Goal: Find specific page/section: Find specific page/section

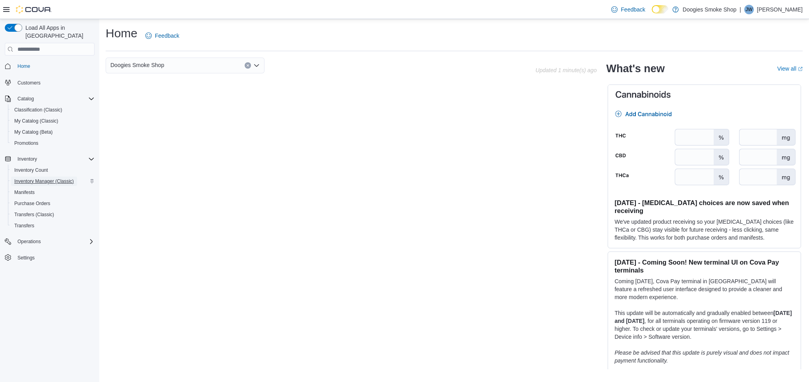
click at [36, 178] on span "Inventory Manager (Classic)" at bounding box center [44, 181] width 60 height 6
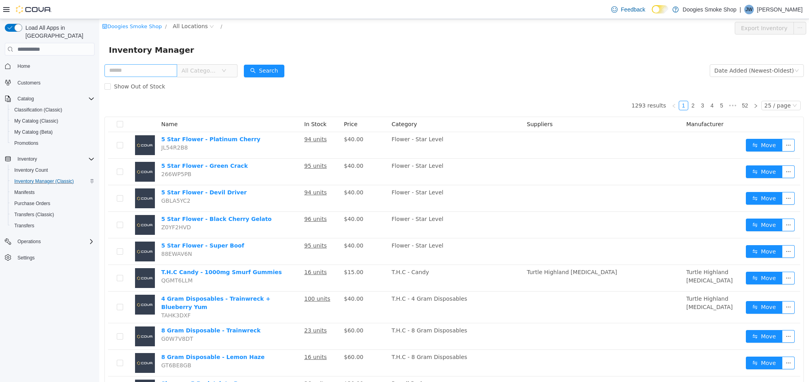
click at [144, 71] on input "text" at bounding box center [140, 70] width 73 height 13
type input "***"
click at [275, 73] on button "Search" at bounding box center [264, 71] width 41 height 13
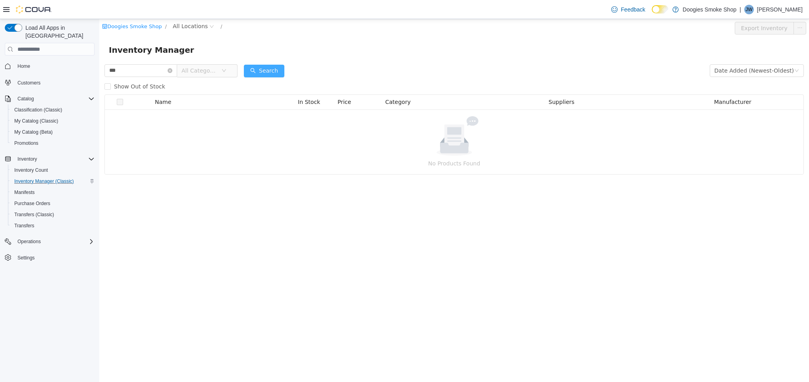
click at [272, 70] on button "Search" at bounding box center [264, 71] width 41 height 13
click at [172, 70] on icon "icon: close-circle" at bounding box center [170, 70] width 5 height 5
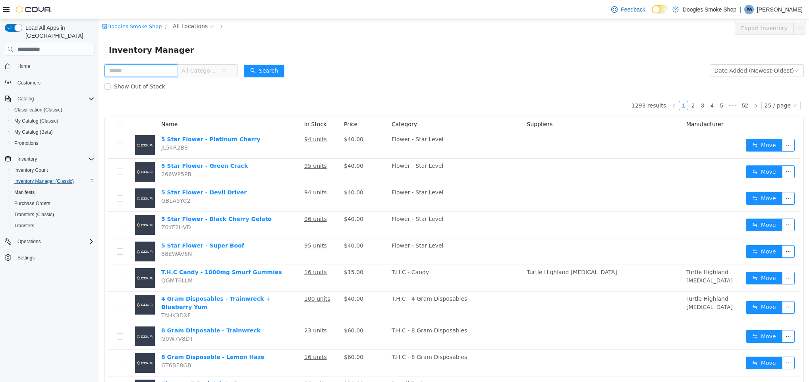
click at [149, 73] on input "text" at bounding box center [140, 70] width 73 height 13
click at [280, 72] on button "Search" at bounding box center [264, 71] width 41 height 13
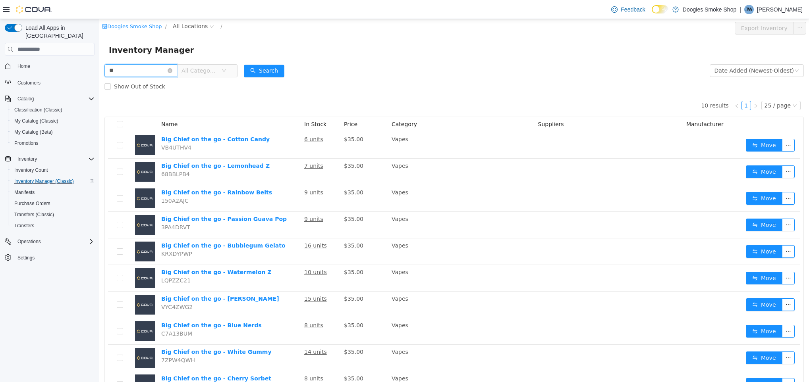
click at [133, 68] on input "**" at bounding box center [140, 70] width 73 height 13
click at [281, 70] on button "Search" at bounding box center [264, 71] width 41 height 13
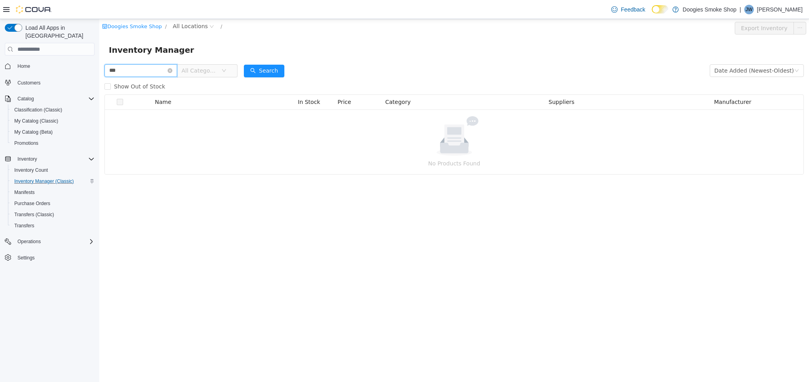
click at [131, 64] on input "***" at bounding box center [140, 70] width 73 height 13
click at [137, 128] on div at bounding box center [454, 136] width 680 height 40
click at [129, 66] on input "***" at bounding box center [140, 70] width 73 height 13
type input "*"
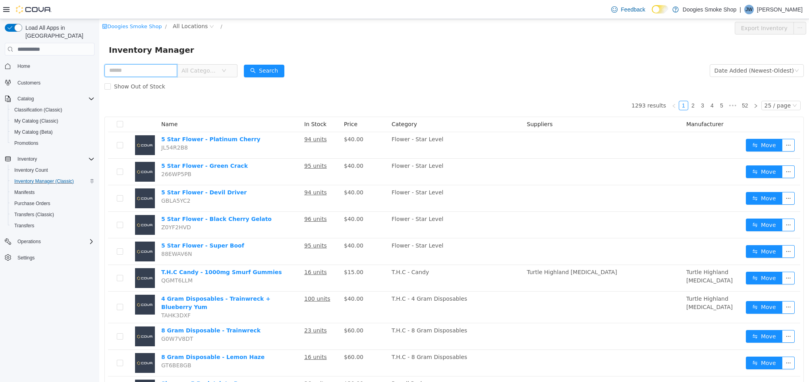
click at [149, 69] on input "text" at bounding box center [140, 70] width 73 height 13
click at [206, 70] on span "All Categories" at bounding box center [200, 71] width 36 height 8
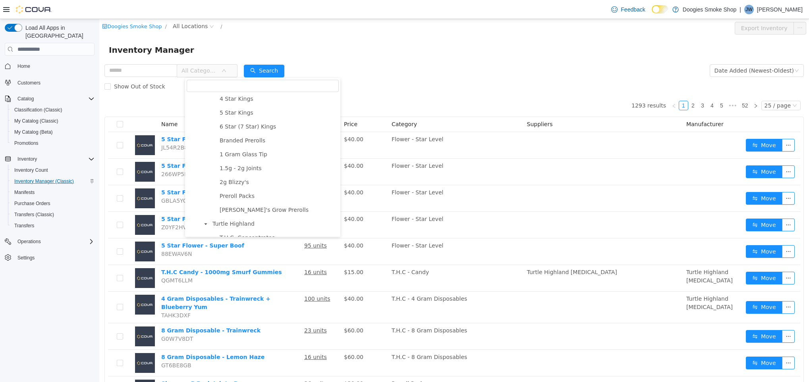
scroll to position [224, 0]
click at [246, 140] on span "Branded Prerolls" at bounding box center [243, 140] width 46 height 6
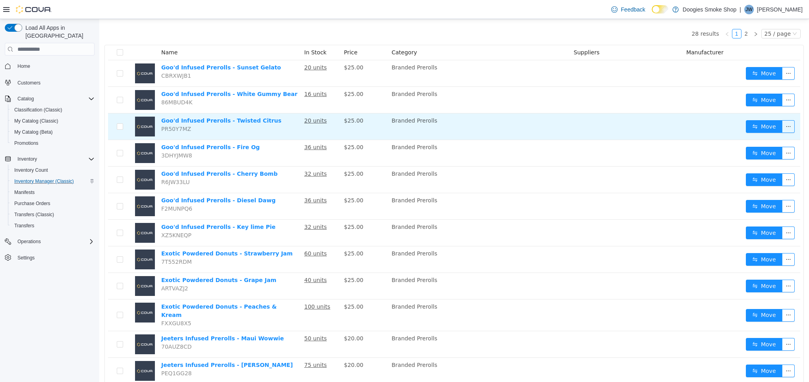
scroll to position [0, 0]
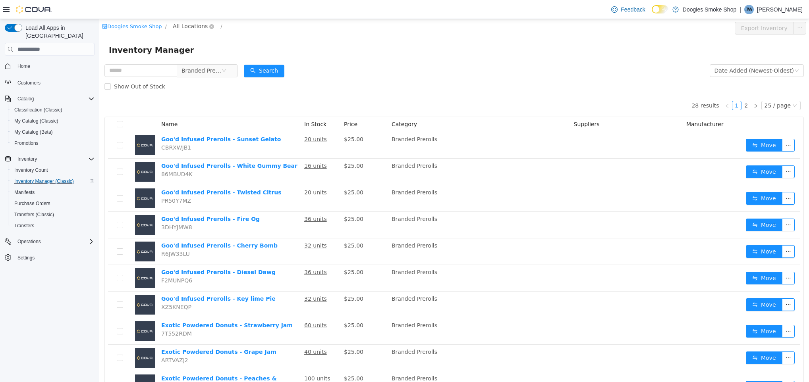
click at [180, 29] on span "All Locations" at bounding box center [190, 26] width 35 height 9
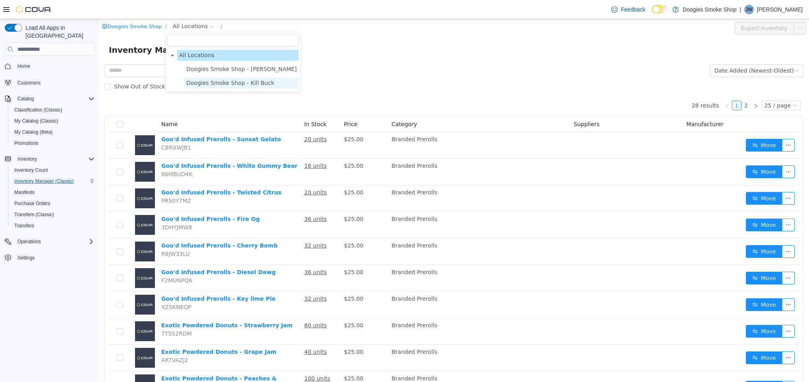
click at [215, 81] on span "Doogies Smoke Shop - Kill Buck" at bounding box center [230, 83] width 88 height 6
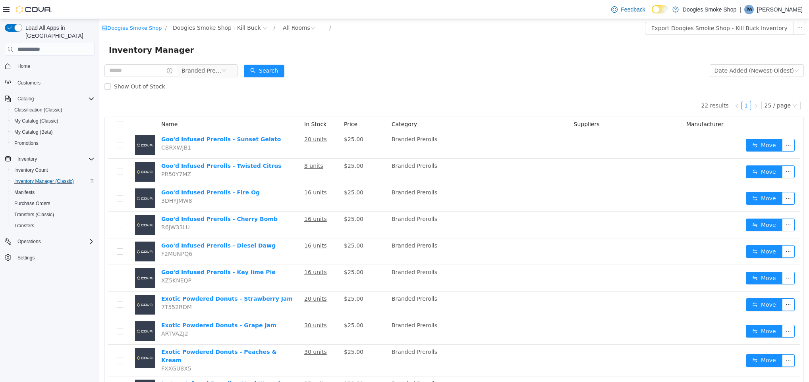
click at [152, 58] on div "Inventory Manager" at bounding box center [454, 49] width 710 height 25
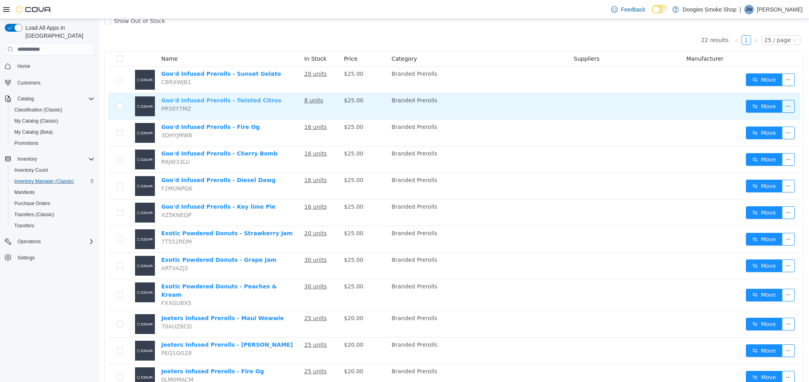
scroll to position [64, 0]
